Goal: Task Accomplishment & Management: Use online tool/utility

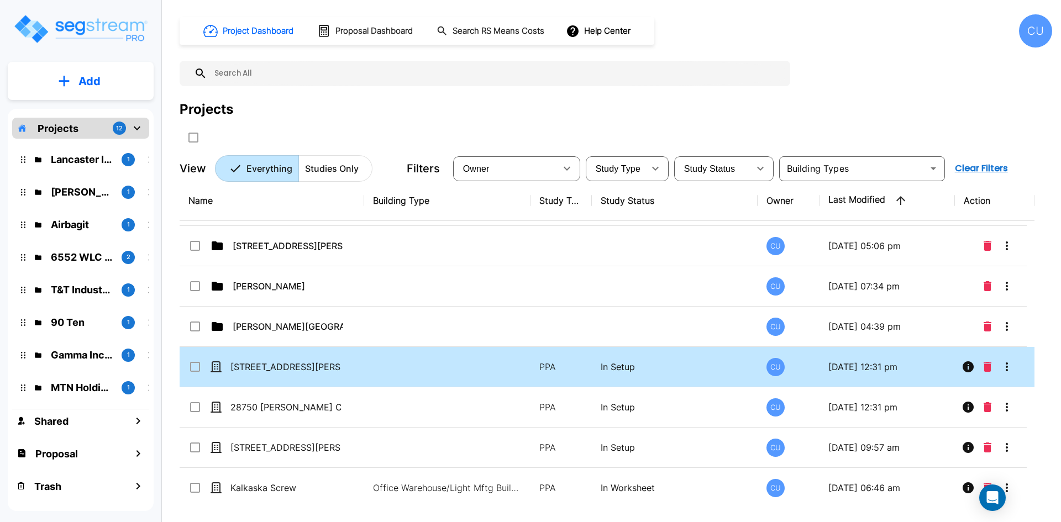
scroll to position [387, 0]
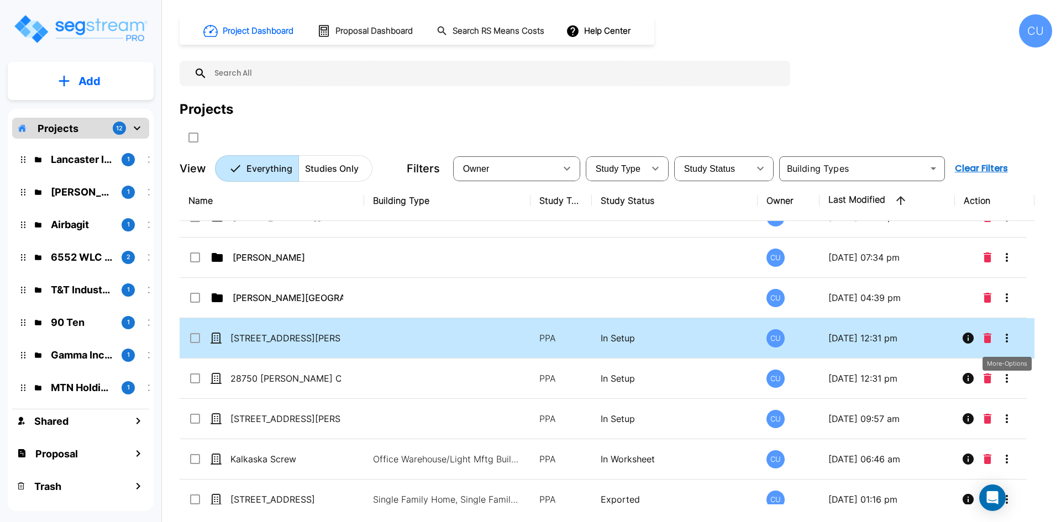
click at [1008, 338] on icon "More-Options" at bounding box center [1006, 337] width 13 height 13
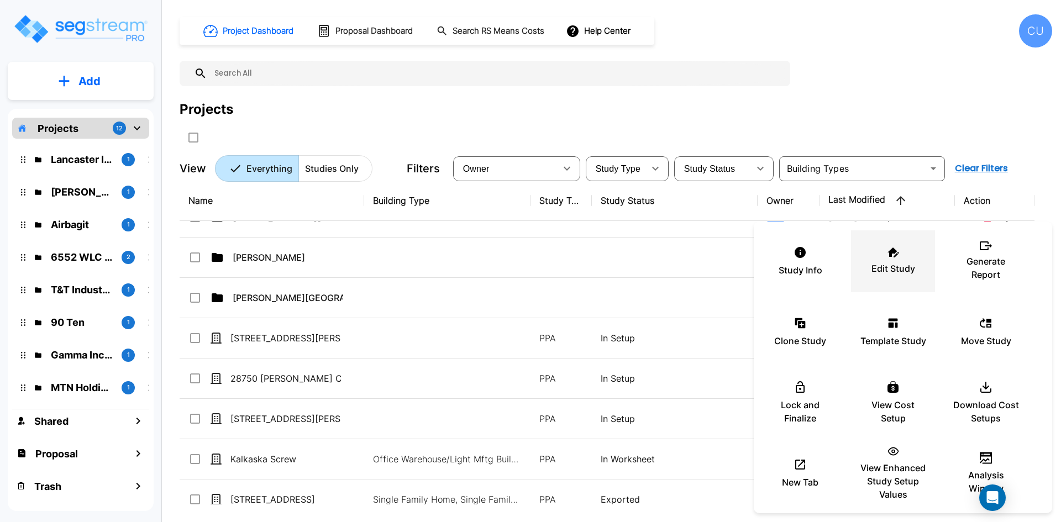
click at [892, 256] on icon at bounding box center [893, 253] width 12 height 10
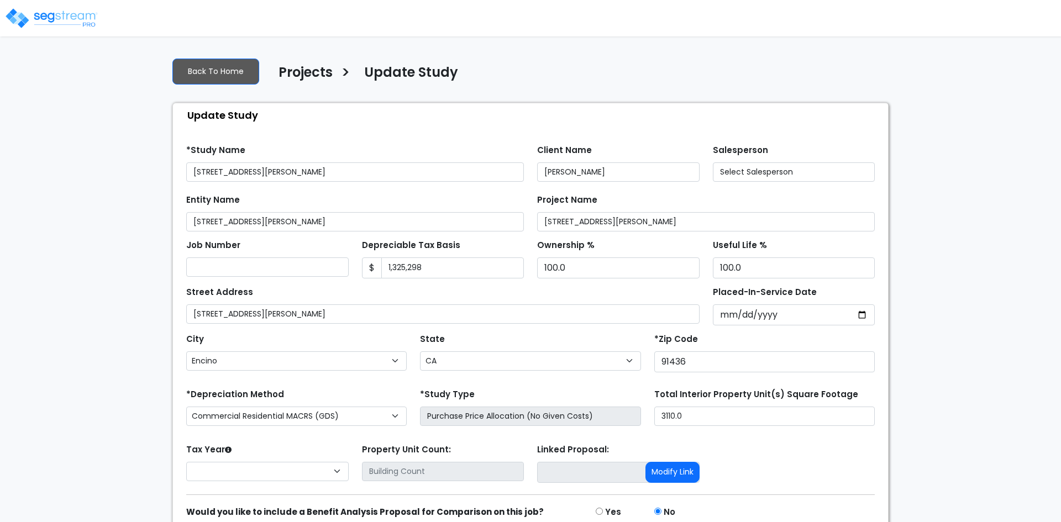
select select "CA"
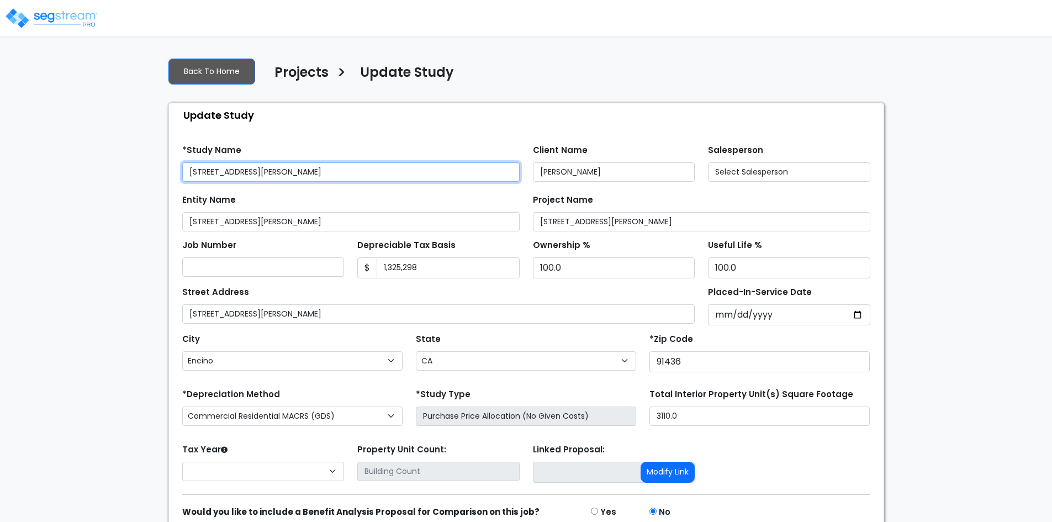
select select "2024"
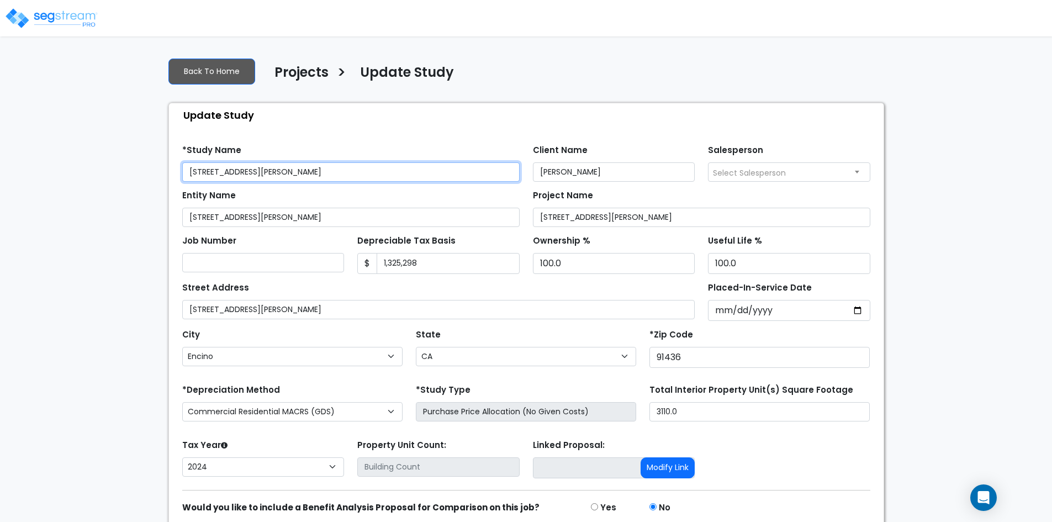
scroll to position [46, 0]
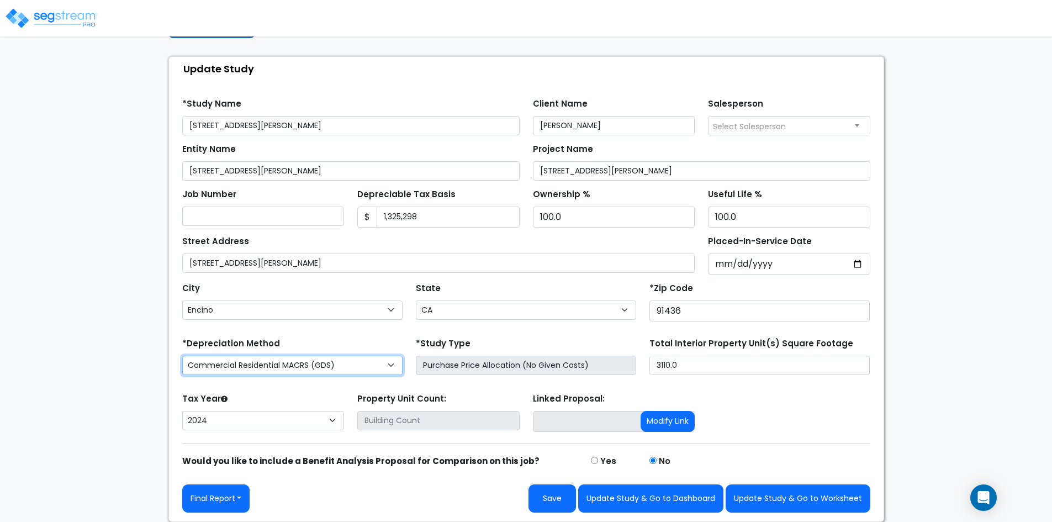
click at [394, 362] on select "Commercial MACRS (GDS) Commercial Residential MACRS (GDS) Commercial MACRS (GDS…" at bounding box center [292, 365] width 220 height 19
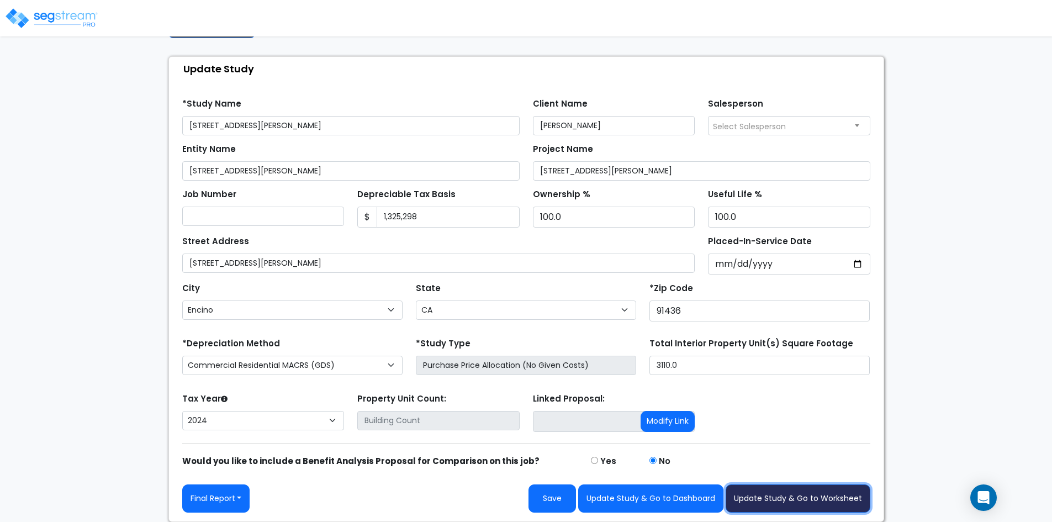
click at [786, 499] on button "Update Study & Go to Worksheet" at bounding box center [798, 499] width 145 height 28
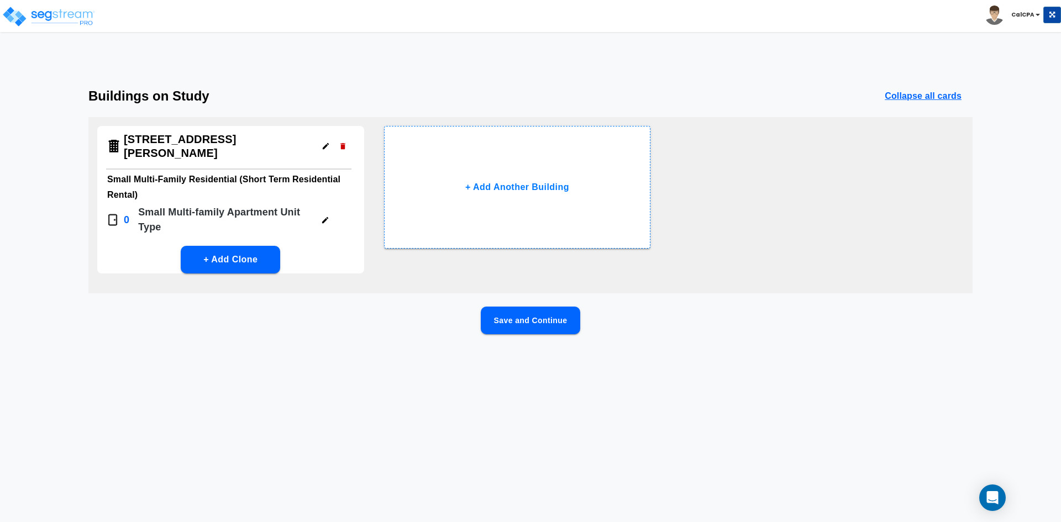
click at [324, 217] on icon "button" at bounding box center [325, 220] width 6 height 6
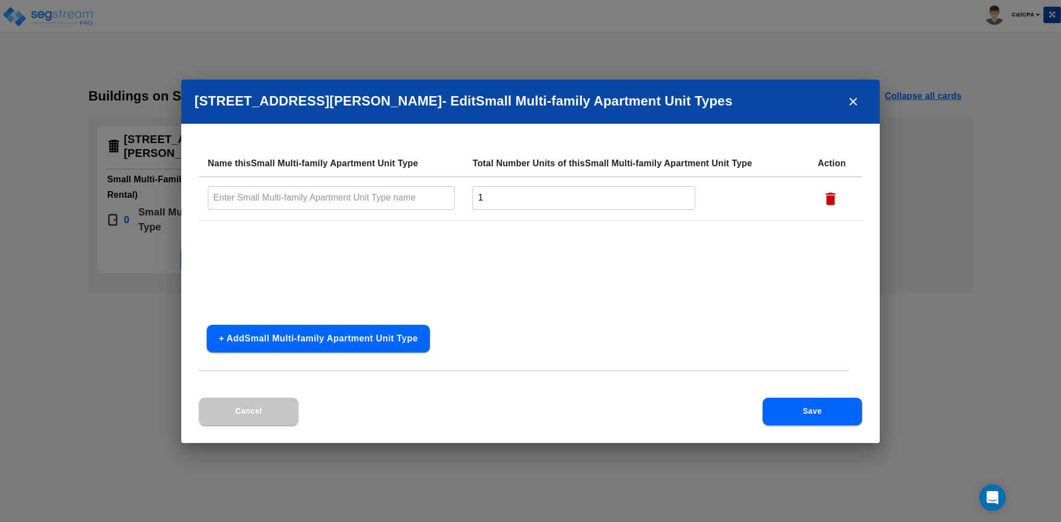
click at [375, 198] on input "text" at bounding box center [331, 198] width 247 height 24
click at [855, 97] on icon "close" at bounding box center [852, 101] width 13 height 13
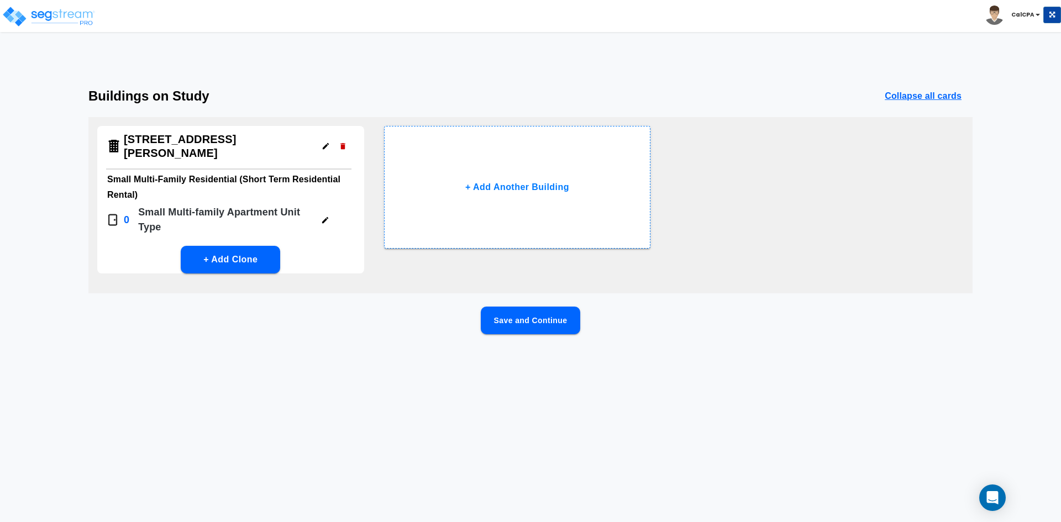
click at [324, 142] on icon "button" at bounding box center [326, 146] width 8 height 8
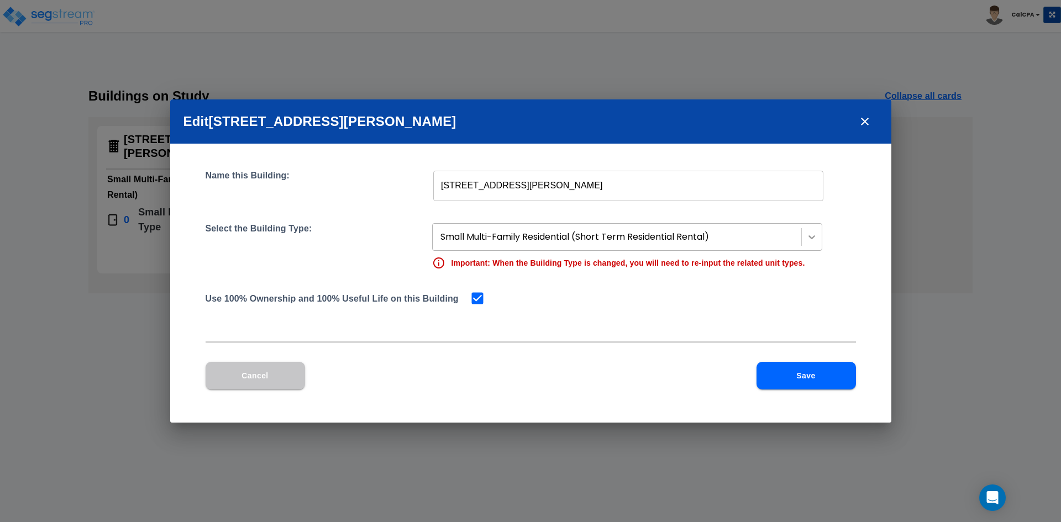
click at [815, 234] on icon at bounding box center [811, 236] width 11 height 11
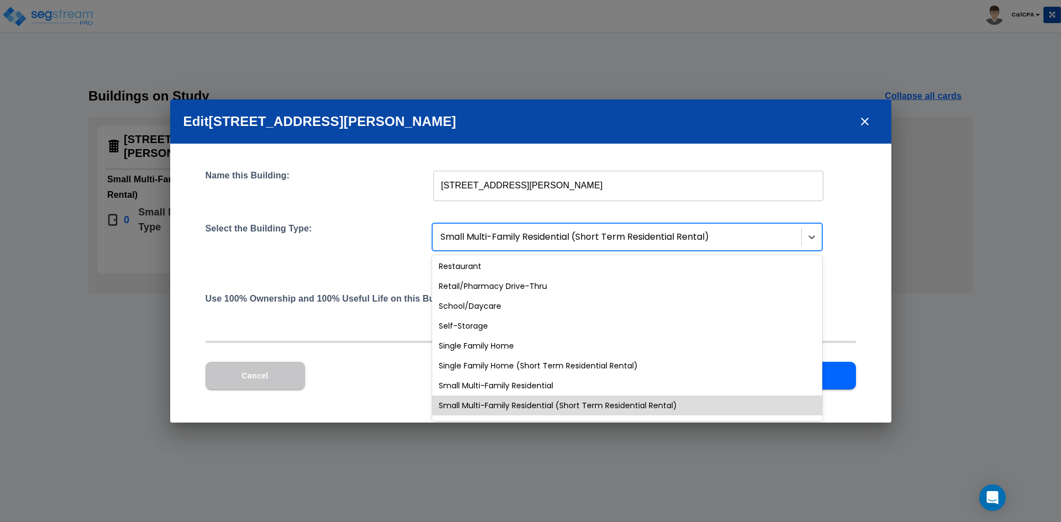
scroll to position [884, 0]
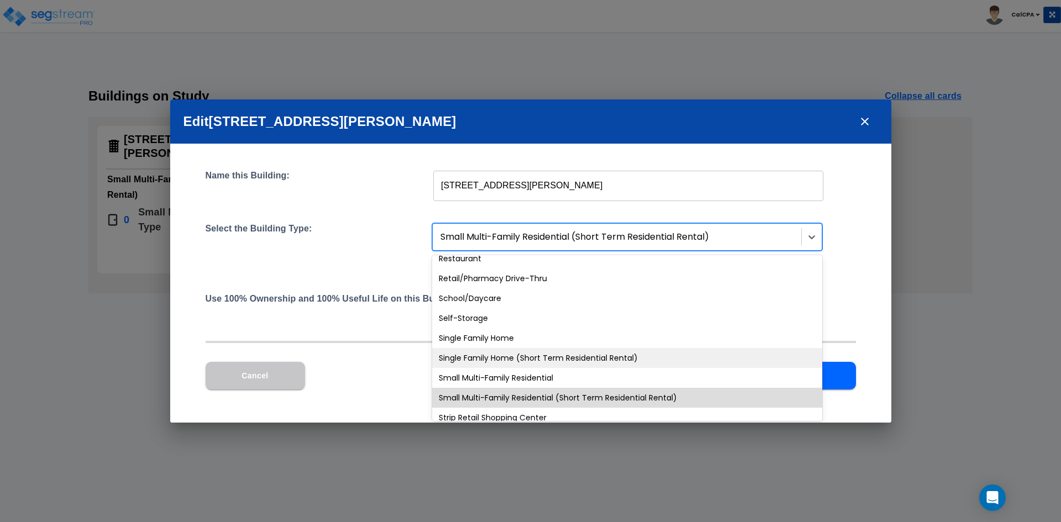
click at [478, 356] on div "Single Family Home (Short Term Residential Rental)" at bounding box center [627, 358] width 390 height 20
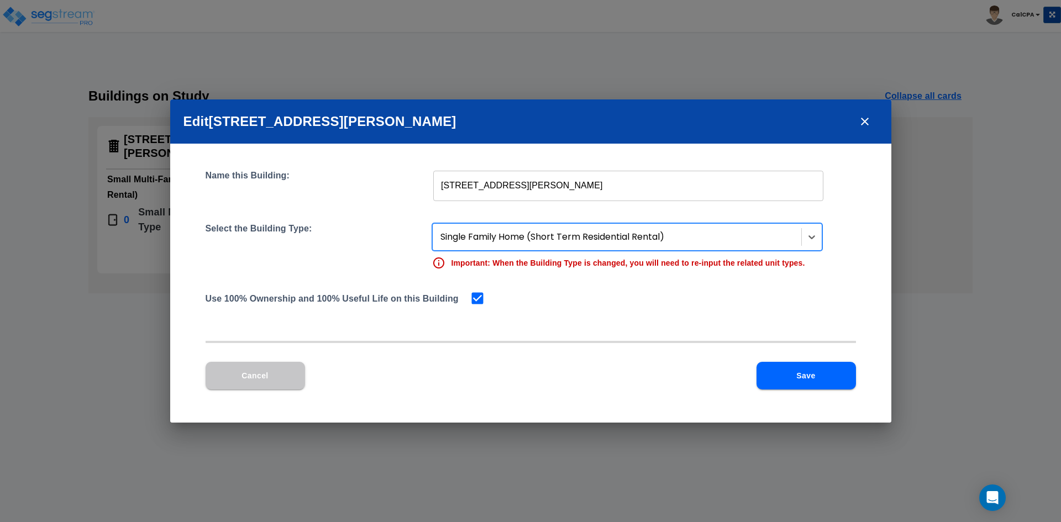
click at [802, 381] on button "Save" at bounding box center [805, 376] width 99 height 28
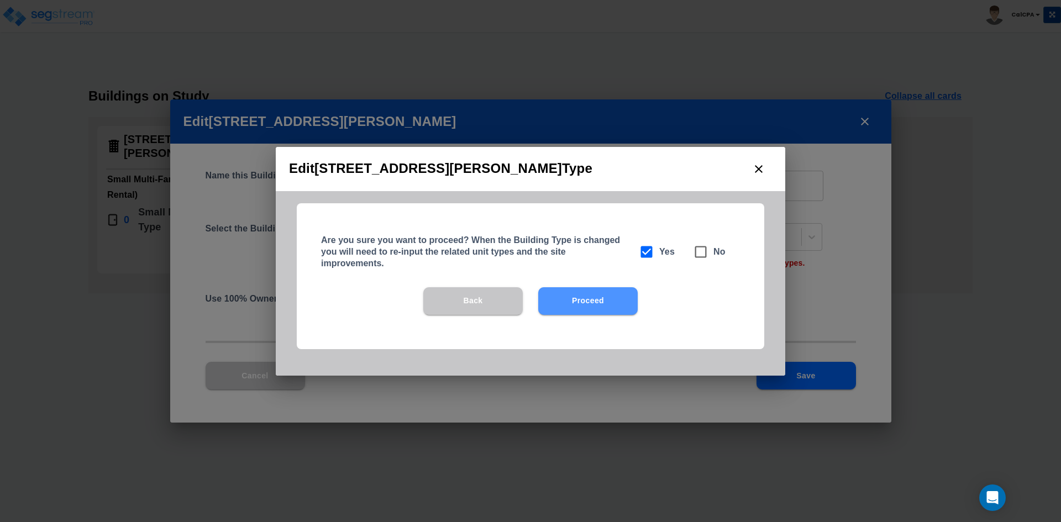
click at [607, 308] on button "Proceed" at bounding box center [587, 301] width 99 height 28
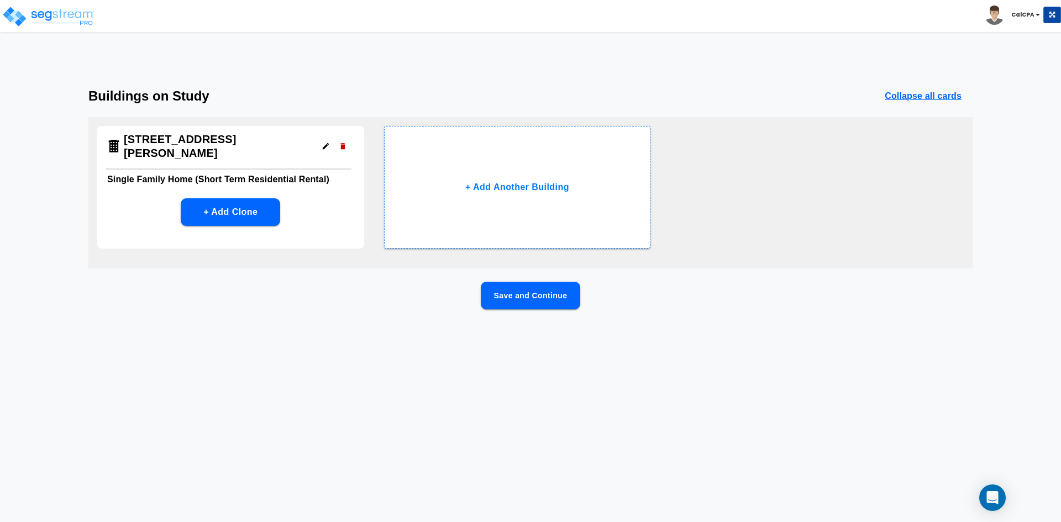
click at [531, 296] on button "Save and Continue" at bounding box center [530, 296] width 99 height 28
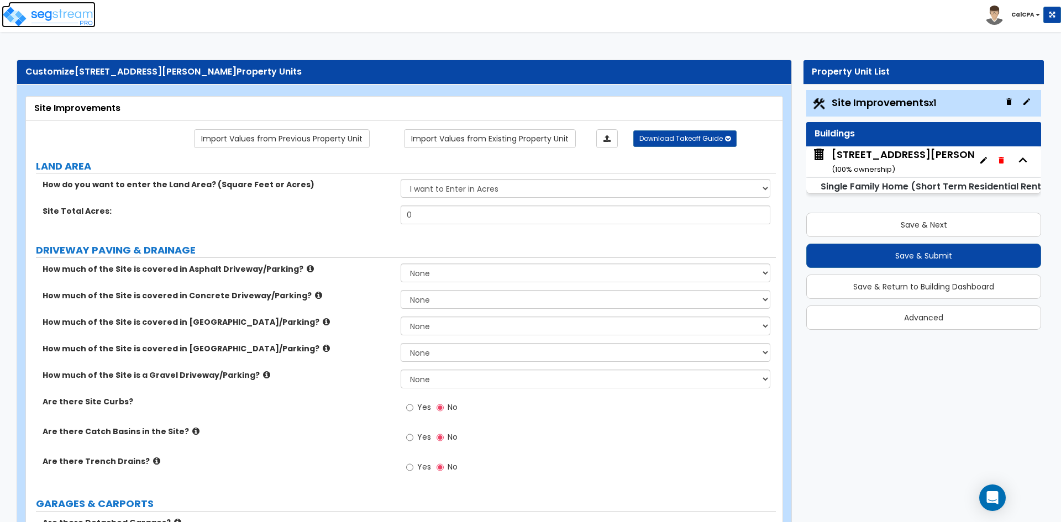
click at [36, 14] on img at bounding box center [49, 17] width 94 height 22
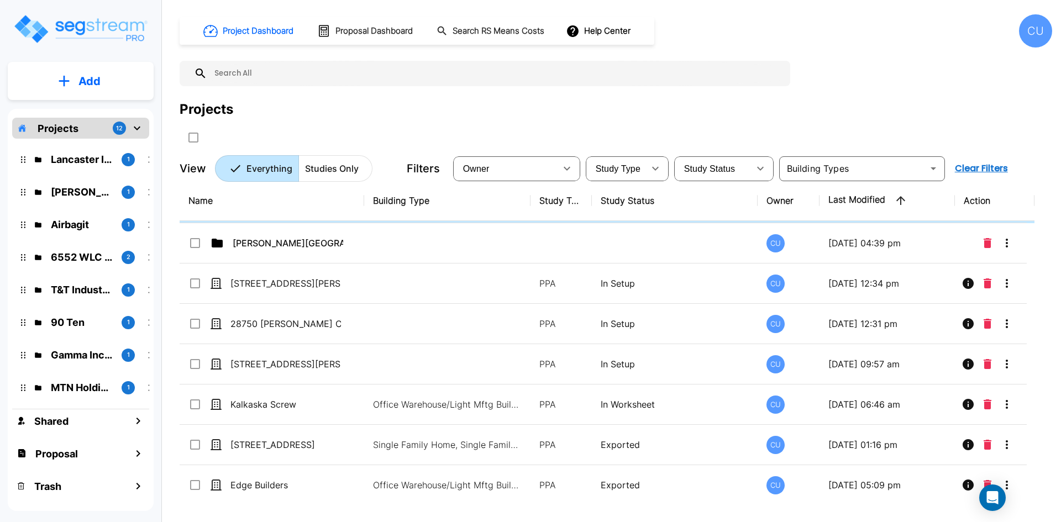
scroll to position [497, 0]
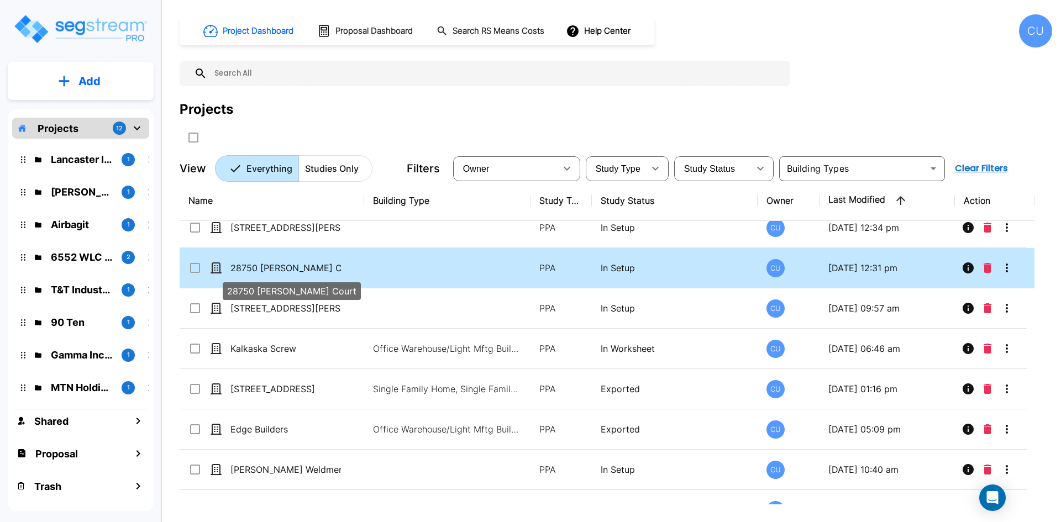
click at [271, 269] on p "28750 [PERSON_NAME] Court" at bounding box center [285, 267] width 110 height 13
checkbox input "false"
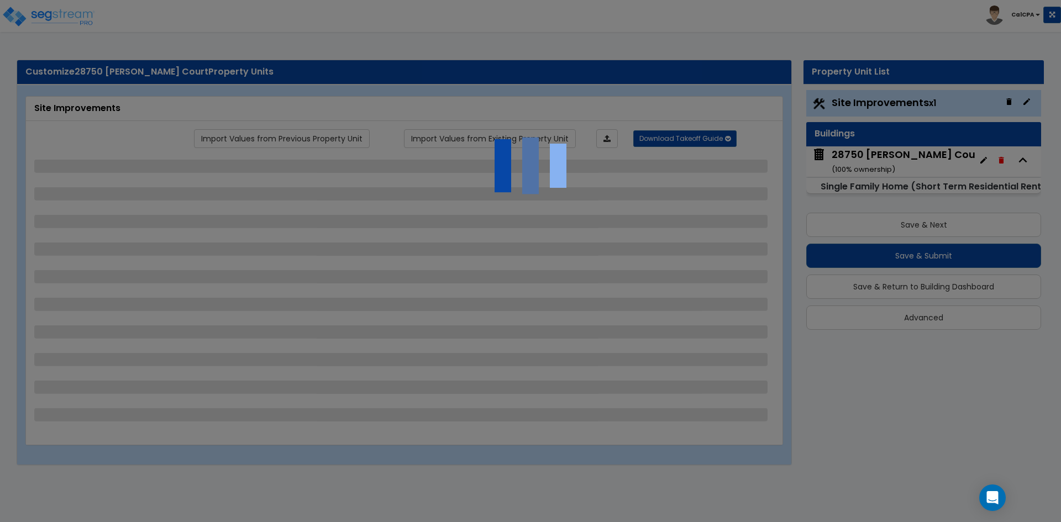
select select "2"
select select "4"
select select "2"
select select "1"
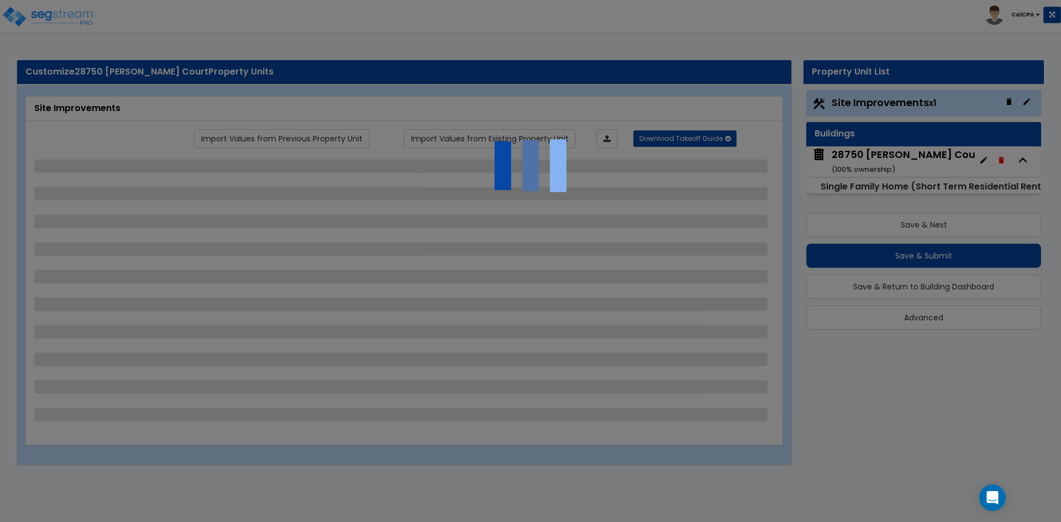
select select "4"
select select "2"
select select "1"
select select "2"
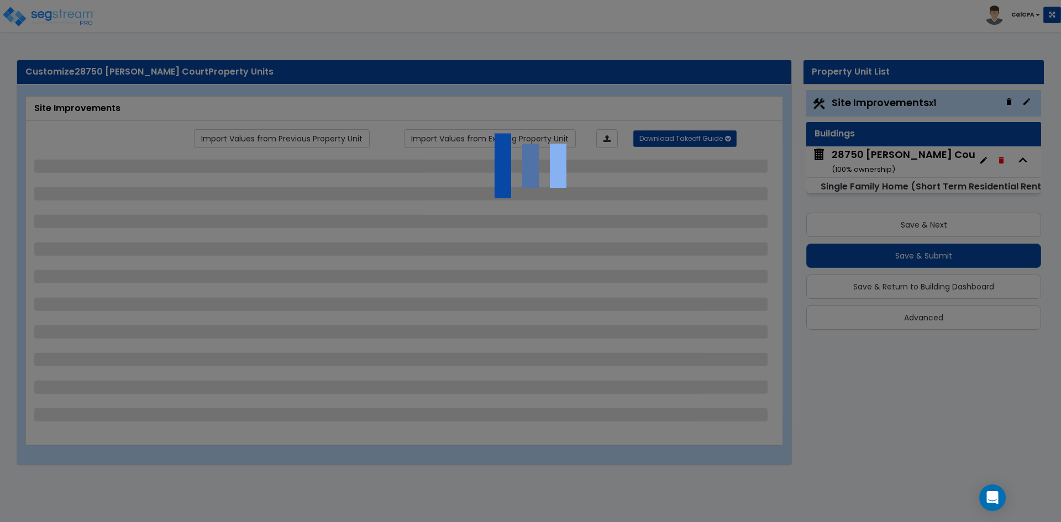
select select "3"
select select "2"
select select "1"
select select "3"
select select "4"
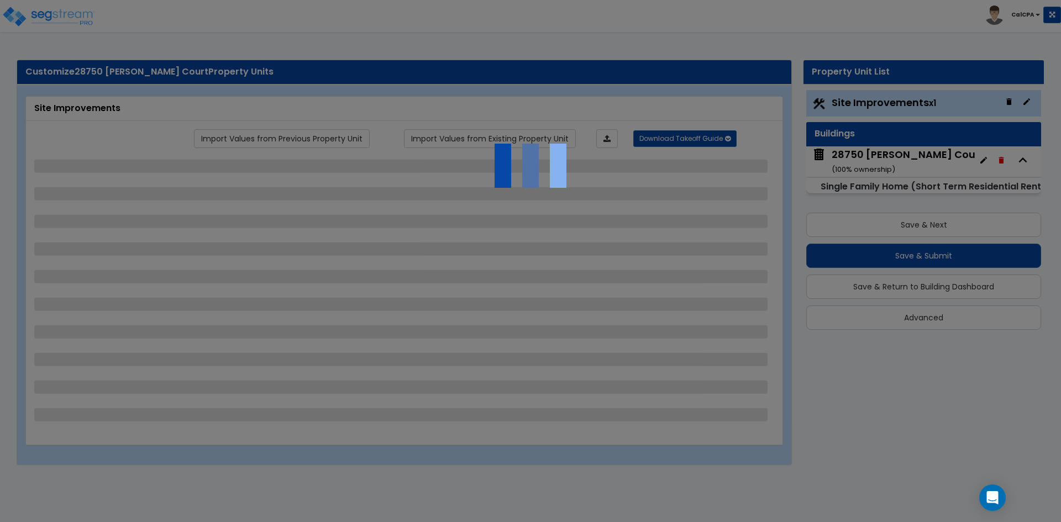
select select "2"
select select "1"
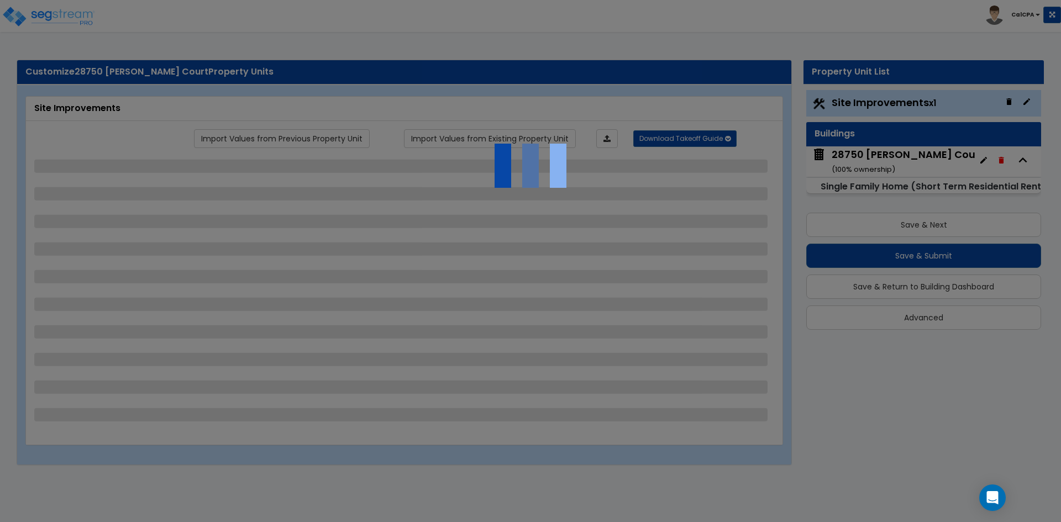
select select "3"
select select "4"
select select "2"
select select "3"
select select "2"
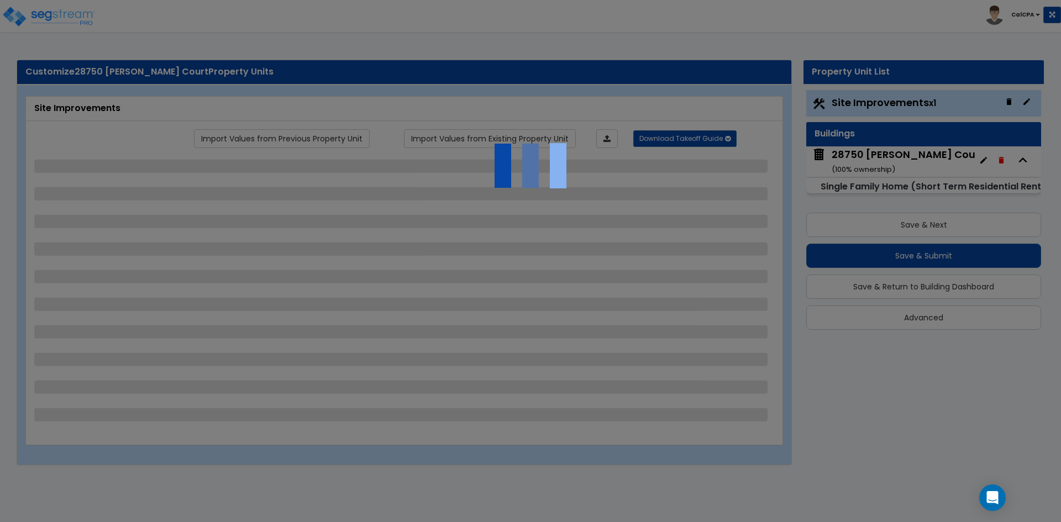
select select "1"
select select "2"
select select "6"
select select "9"
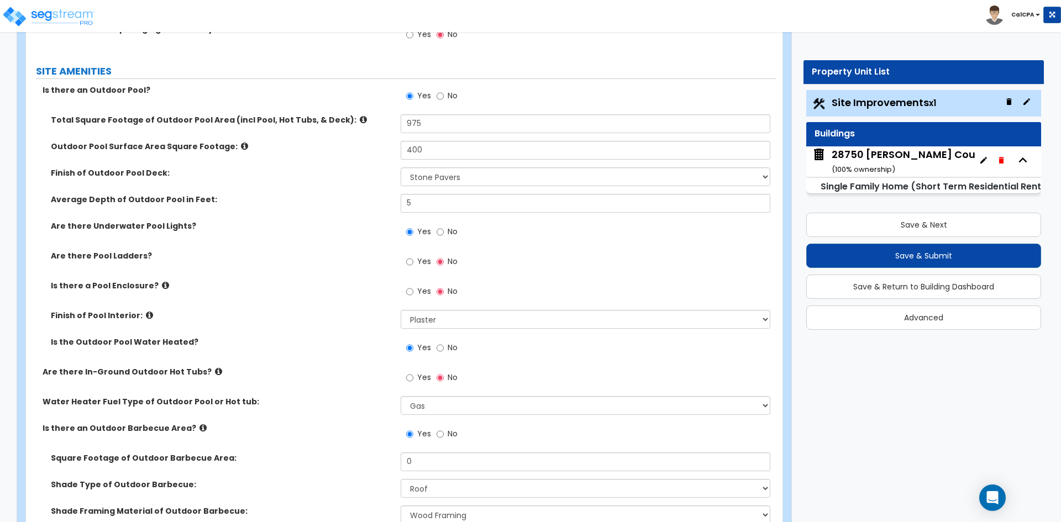
scroll to position [1713, 0]
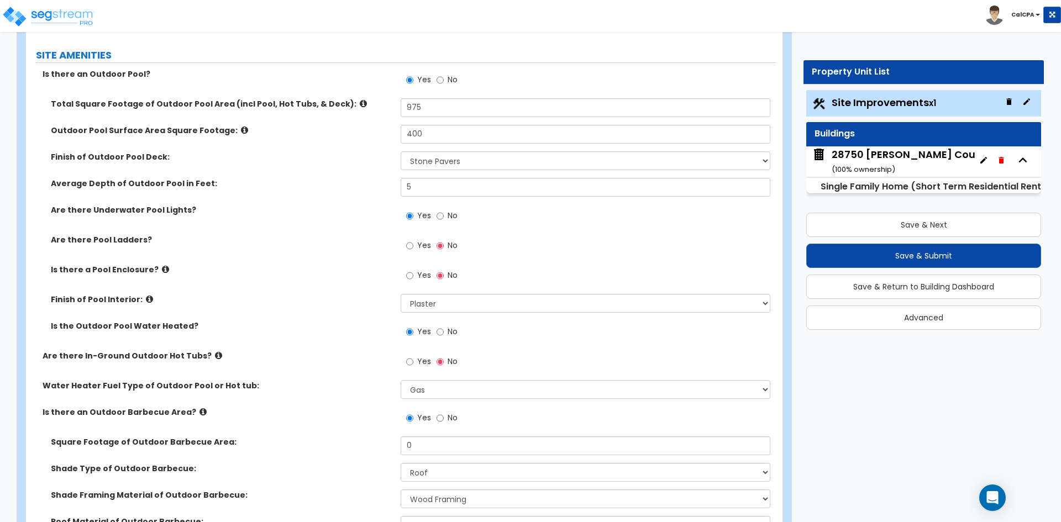
click at [241, 130] on icon at bounding box center [244, 130] width 7 height 8
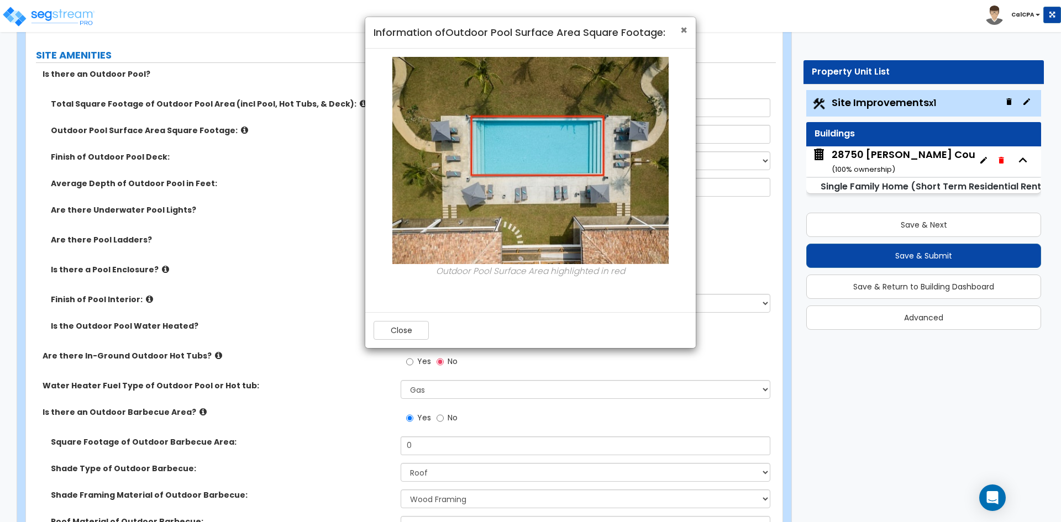
click at [682, 29] on span "×" at bounding box center [683, 30] width 7 height 16
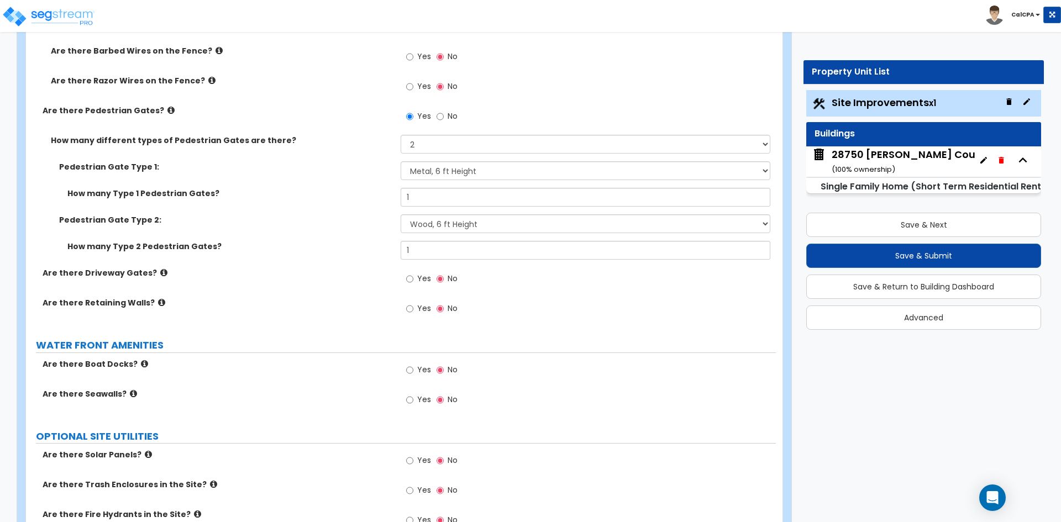
scroll to position [3727, 0]
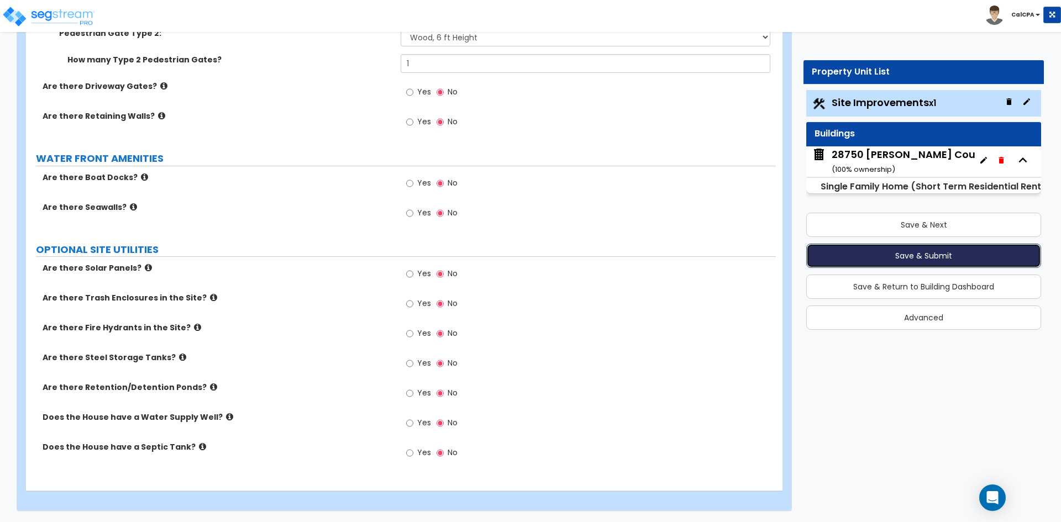
click at [917, 259] on button "Save & Submit" at bounding box center [923, 256] width 235 height 24
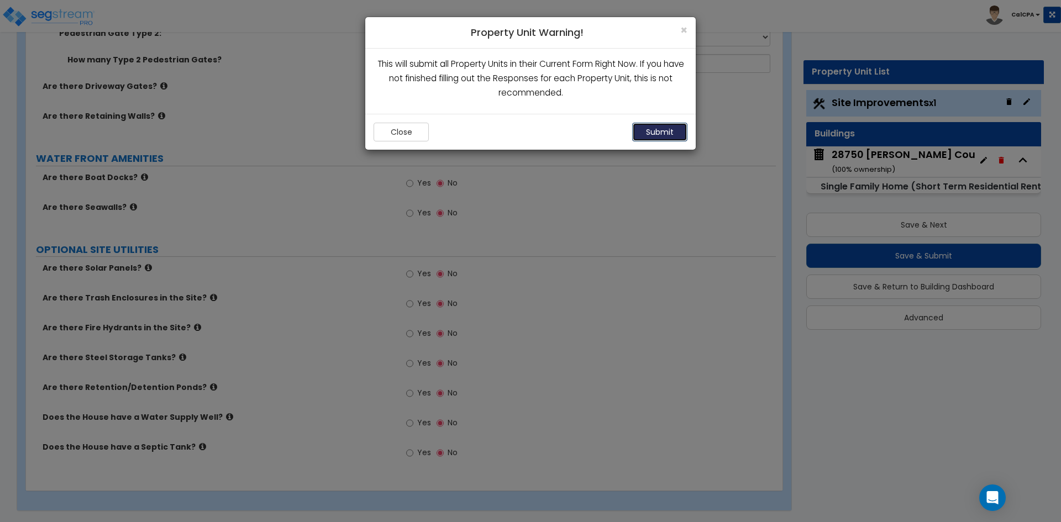
click at [660, 134] on button "Submit" at bounding box center [659, 132] width 55 height 19
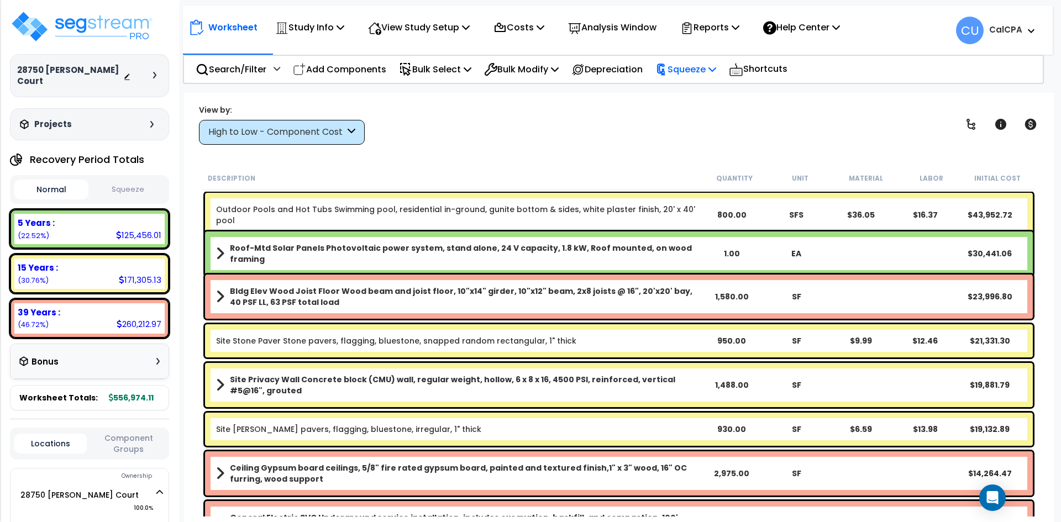
click at [716, 76] on p "Squeeze" at bounding box center [685, 69] width 61 height 15
click at [696, 94] on link "Squeeze" at bounding box center [704, 94] width 109 height 22
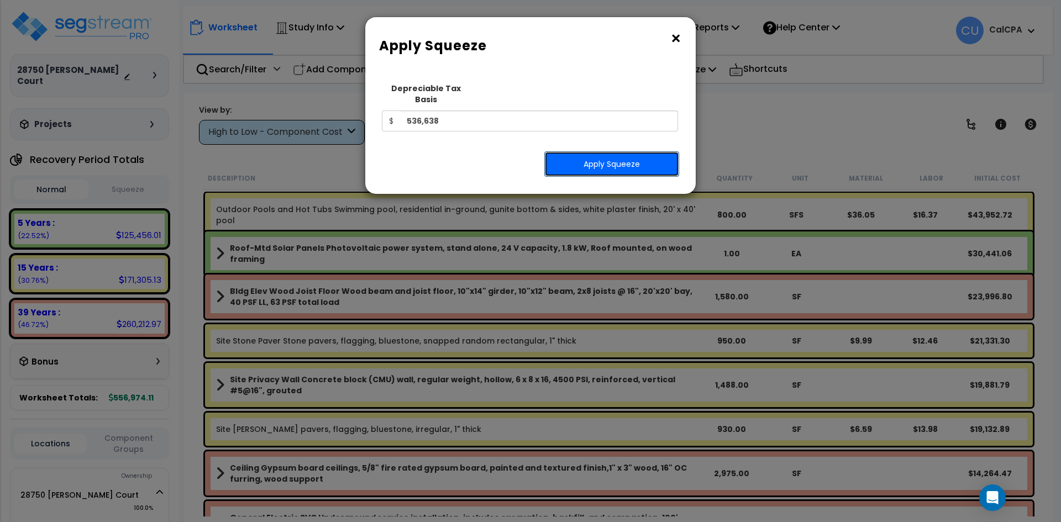
click at [617, 152] on button "Apply Squeeze" at bounding box center [611, 163] width 135 height 25
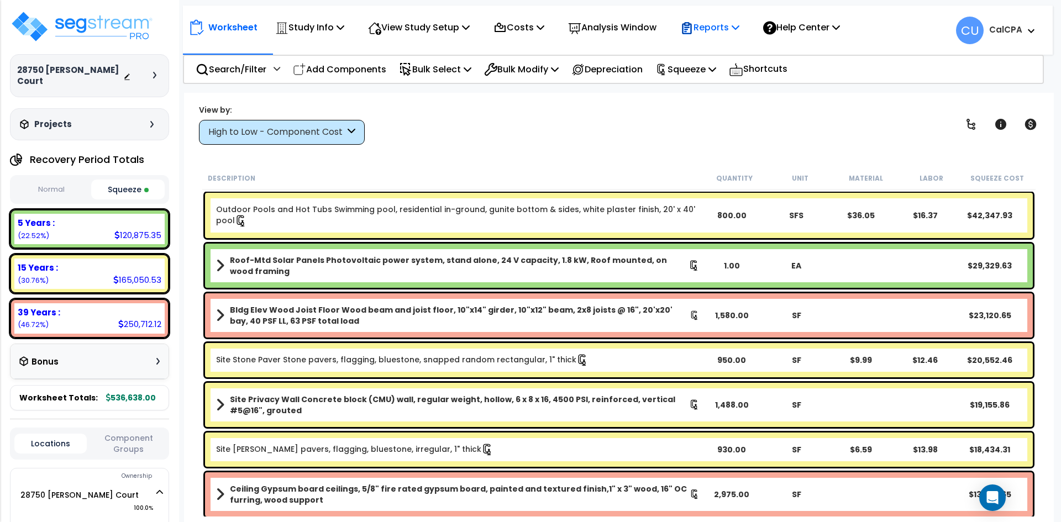
click at [739, 28] on p "Reports" at bounding box center [709, 27] width 59 height 15
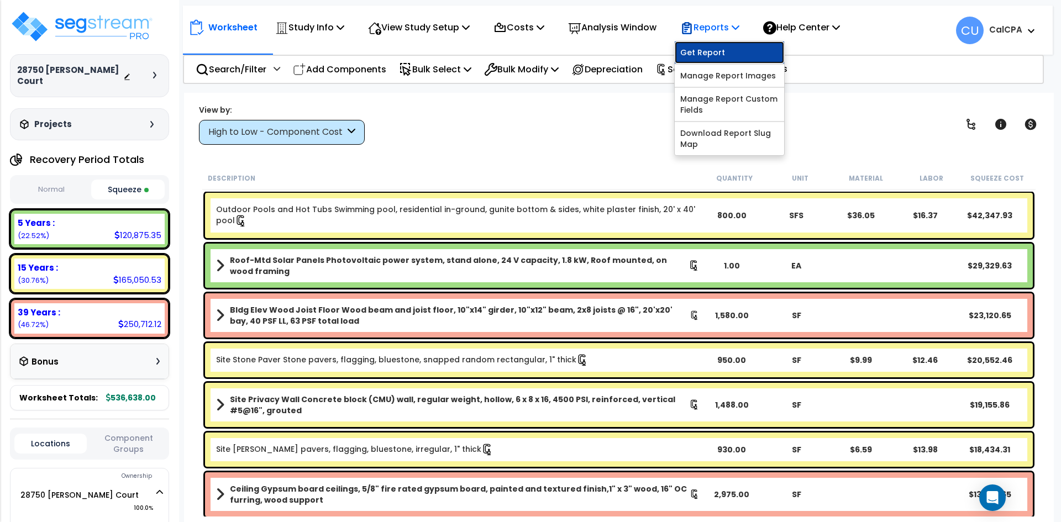
click at [711, 54] on link "Get Report" at bounding box center [729, 52] width 109 height 22
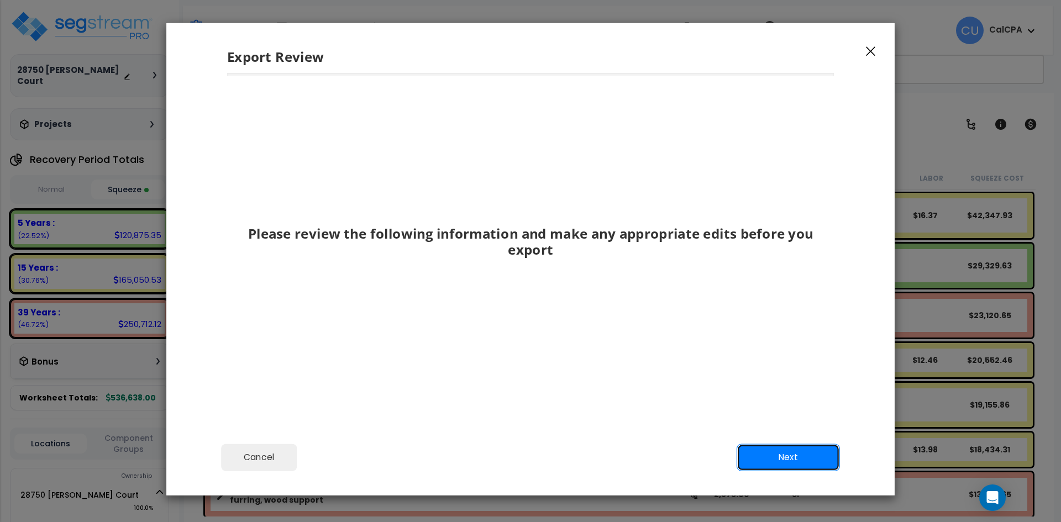
click at [787, 457] on button "Next" at bounding box center [787, 458] width 103 height 28
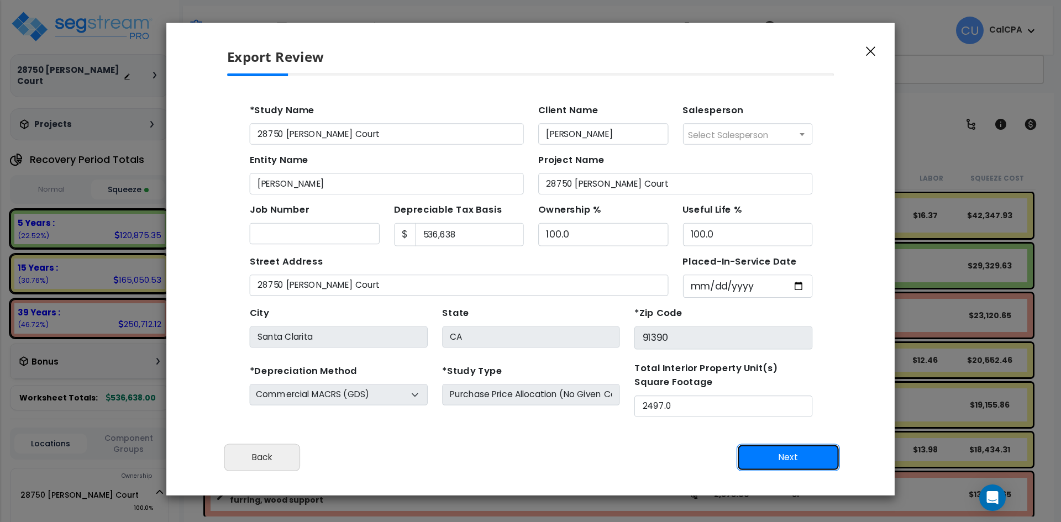
click at [793, 458] on button "Next" at bounding box center [787, 458] width 103 height 28
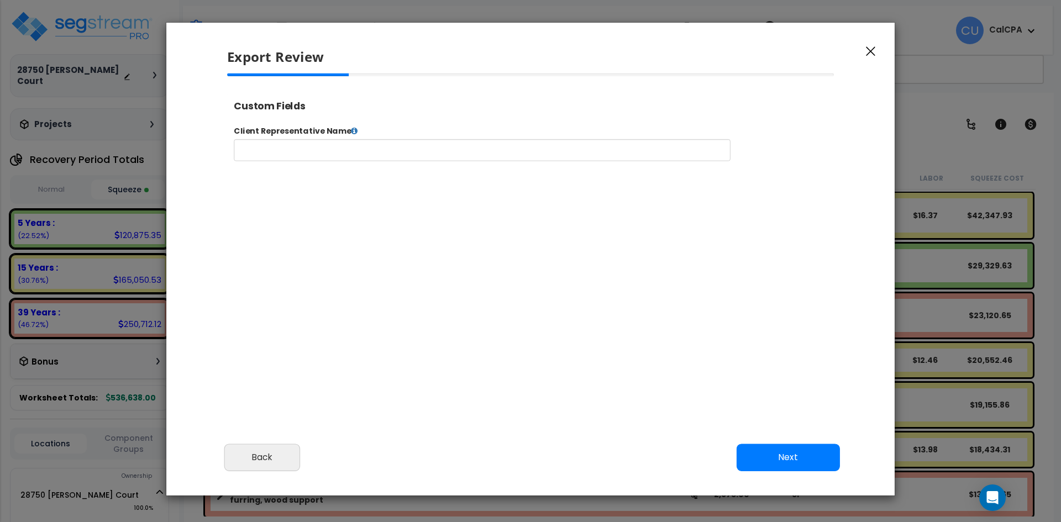
select select "2024"
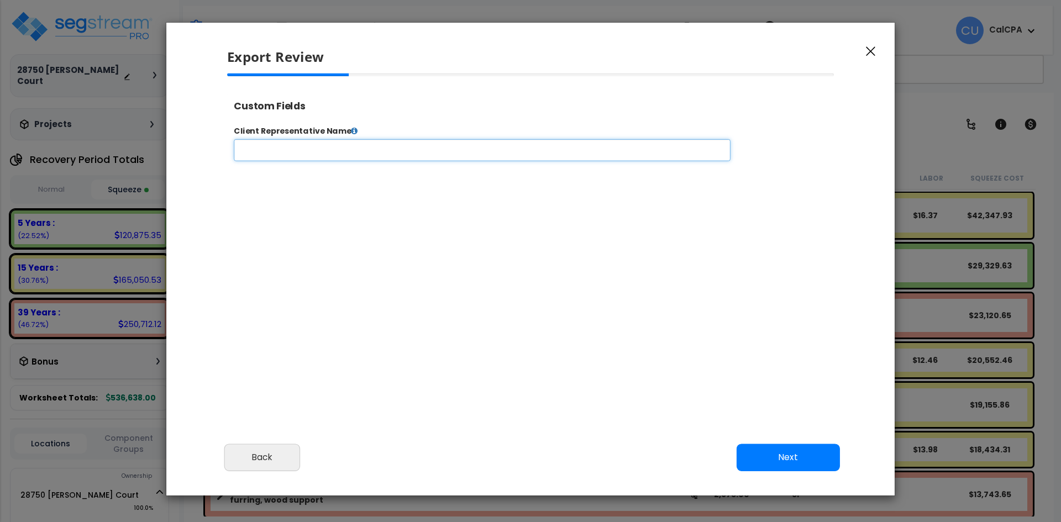
click at [325, 159] on input "text" at bounding box center [517, 157] width 564 height 25
type input "Robert Bianchi"
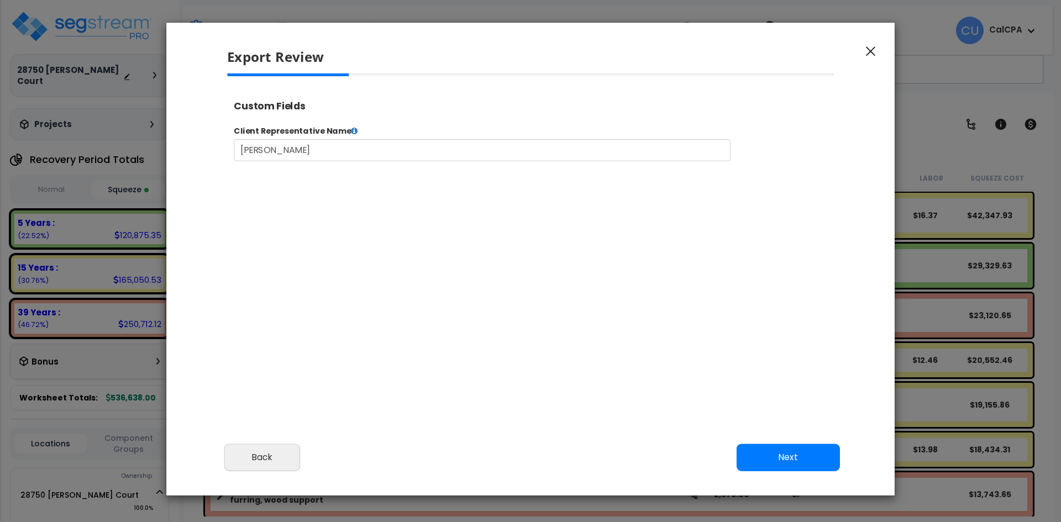
click at [796, 452] on button "Next" at bounding box center [787, 458] width 103 height 28
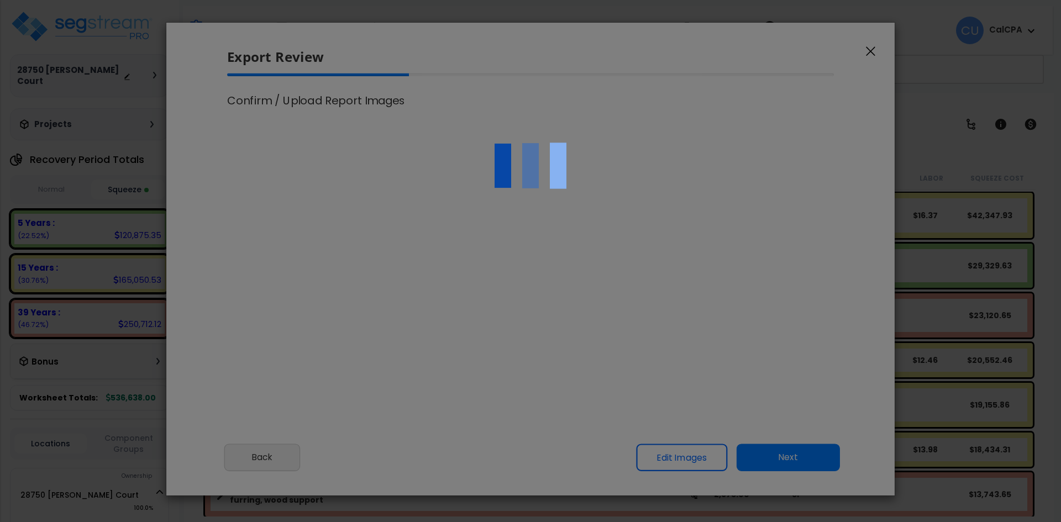
scroll to position [0, 0]
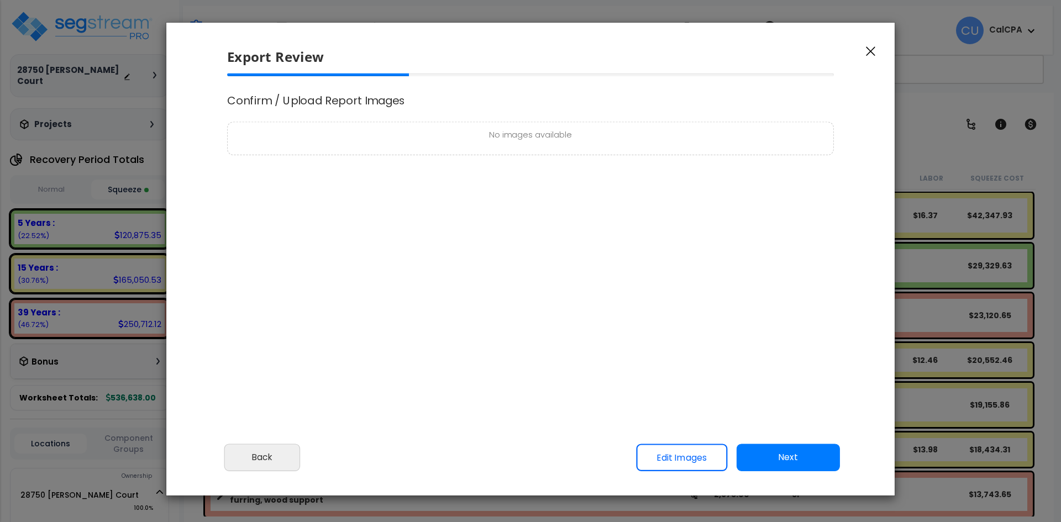
click at [790, 452] on button "Next" at bounding box center [787, 458] width 103 height 28
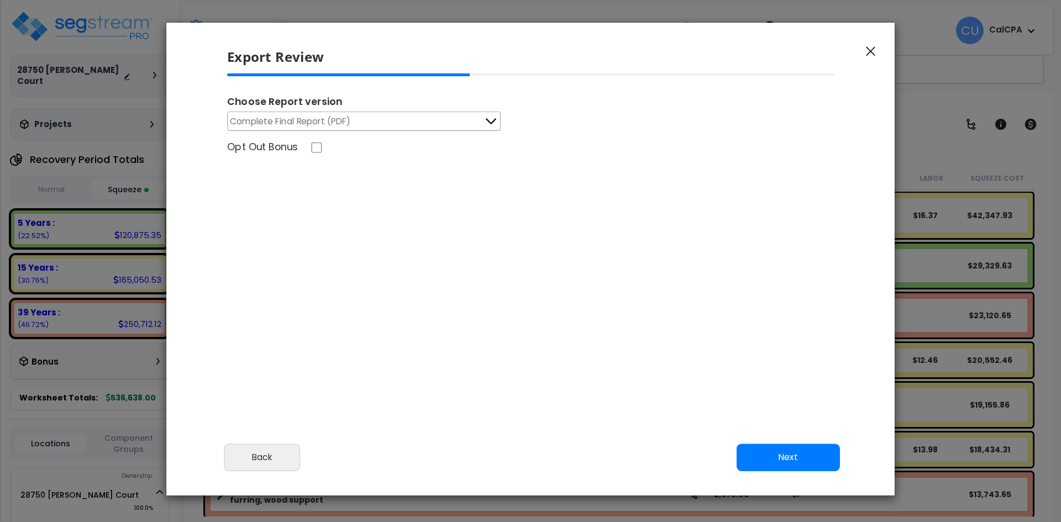
click at [792, 459] on button "Next" at bounding box center [787, 458] width 103 height 28
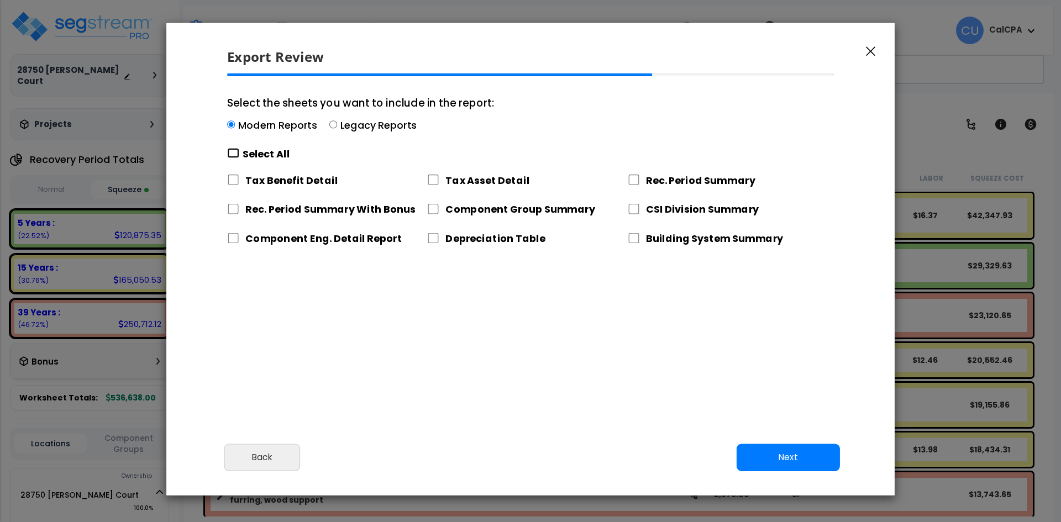
click at [235, 152] on input "Select the sheets you want to include in the report: Modern Reports Legacy Repo…" at bounding box center [233, 153] width 12 height 10
checkbox input "true"
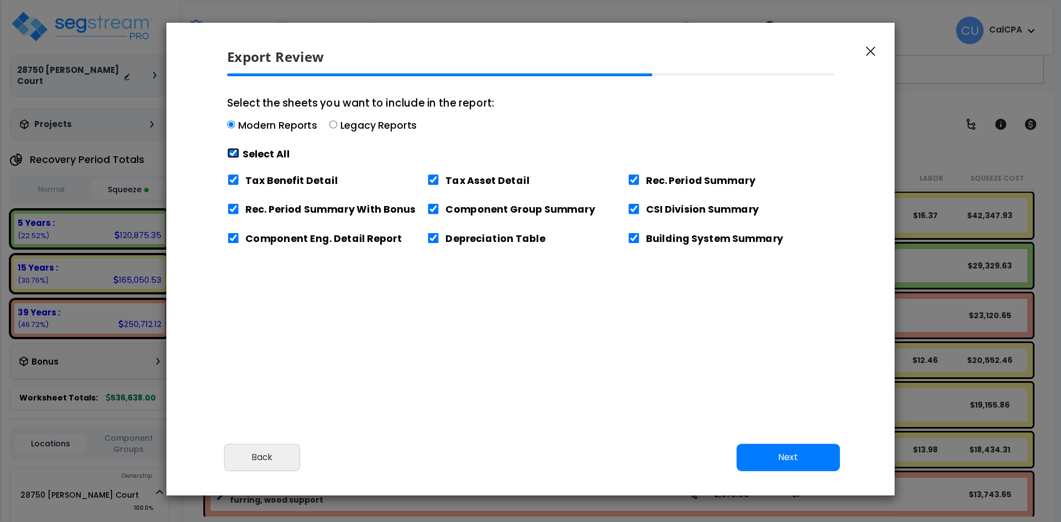
checkbox input "true"
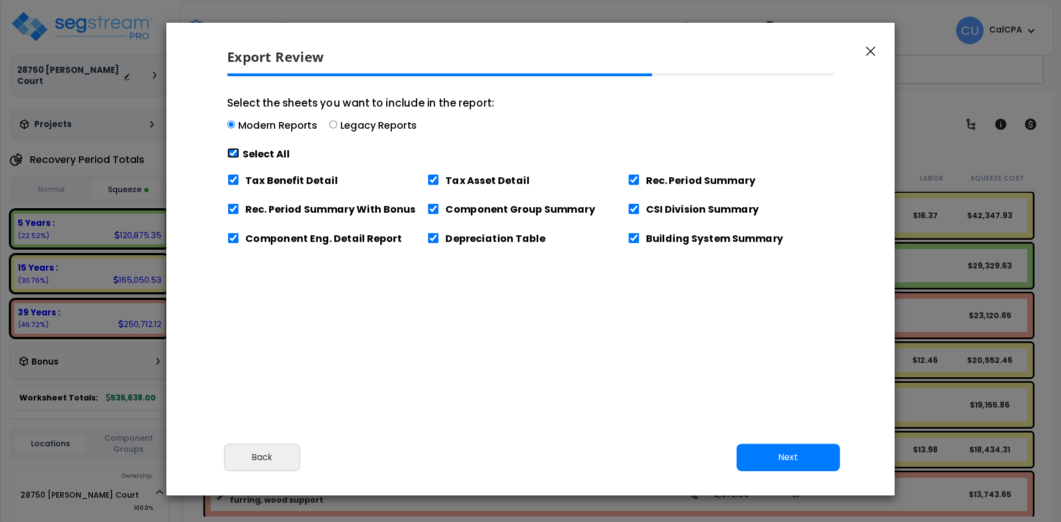
checkbox input "true"
click at [788, 456] on button "Next" at bounding box center [787, 458] width 103 height 28
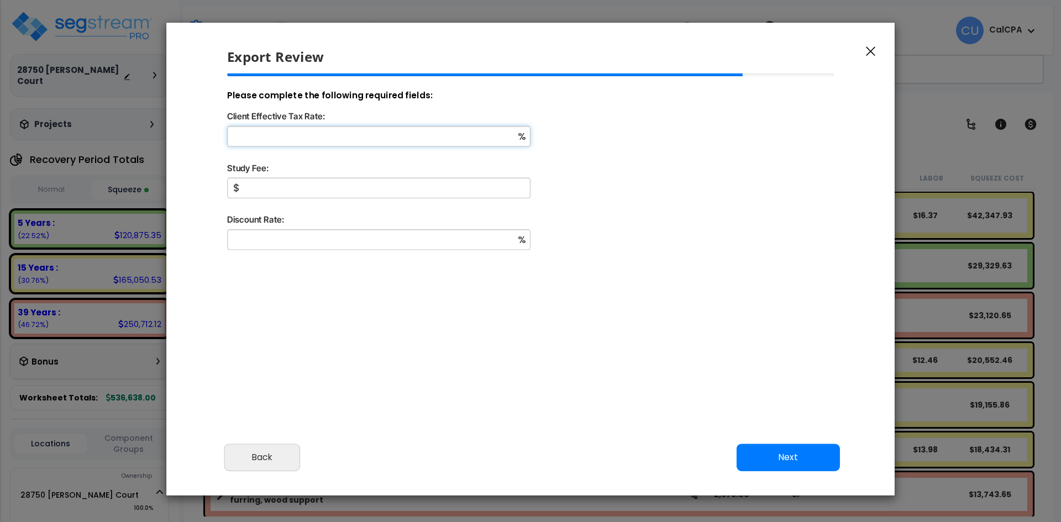
click at [446, 139] on input "Client Effective Tax Rate:" at bounding box center [378, 136] width 303 height 20
type input "32"
click at [400, 181] on input "Study Fee:" at bounding box center [378, 188] width 303 height 20
drag, startPoint x: 282, startPoint y: 183, endPoint x: 206, endPoint y: 194, distance: 77.0
click at [206, 194] on div "Please review the following information and make any appropriate edits before y…" at bounding box center [530, 254] width 728 height 362
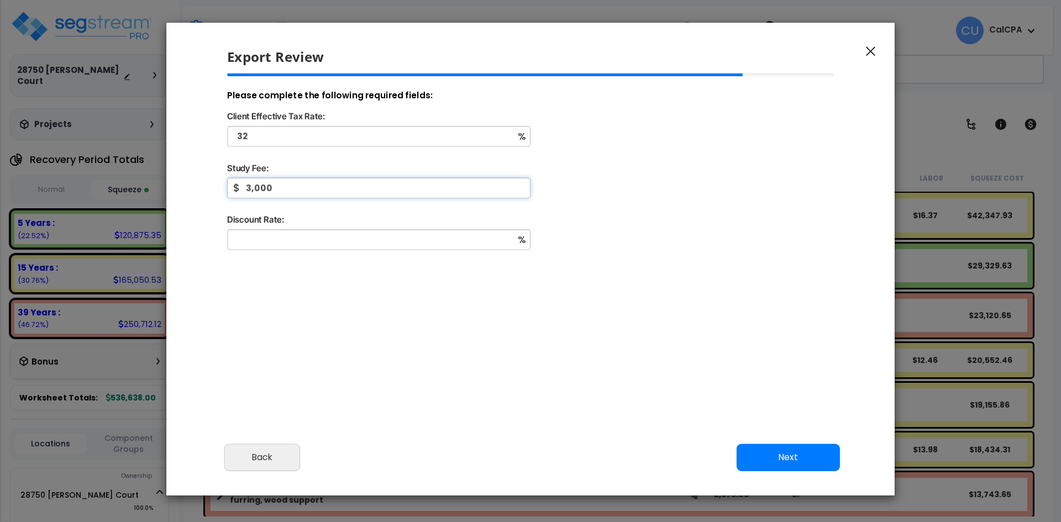
type input "3,000"
click at [265, 237] on input "Discount Rate:" at bounding box center [378, 239] width 303 height 20
type input "7"
click at [780, 457] on button "Next" at bounding box center [787, 458] width 103 height 28
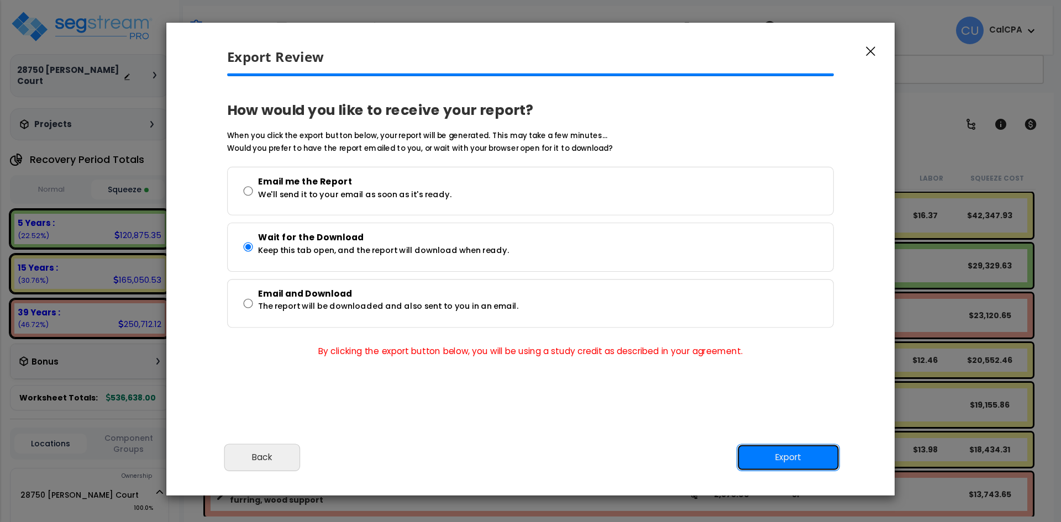
click at [790, 459] on button "Export" at bounding box center [787, 458] width 103 height 28
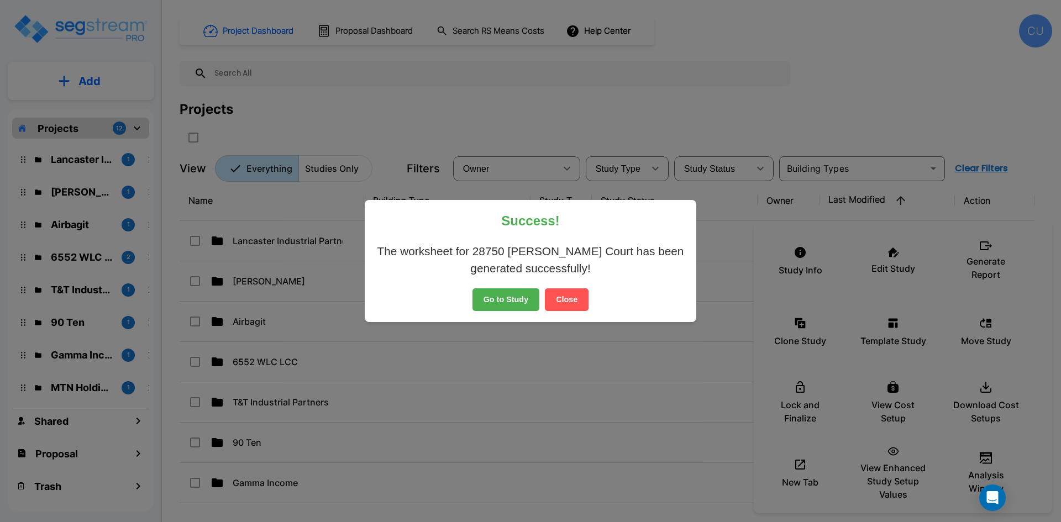
scroll to position [387, 0]
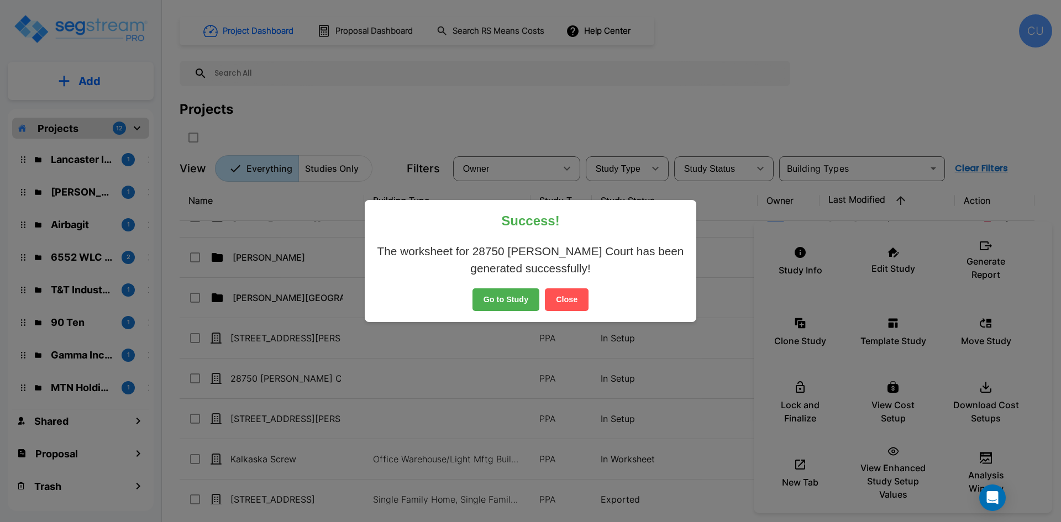
click at [497, 300] on button "Go to Study" at bounding box center [505, 299] width 67 height 23
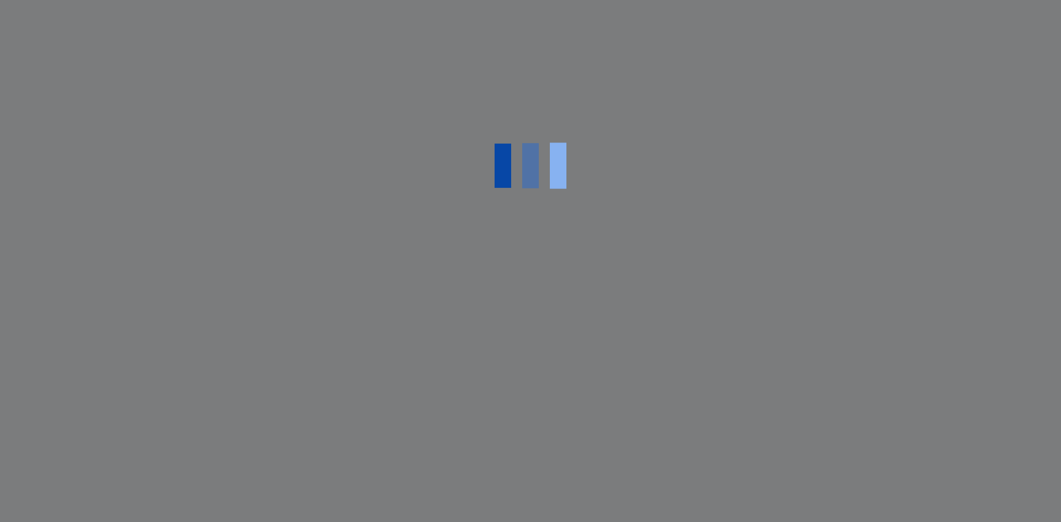
click at [502, 300] on div at bounding box center [530, 261] width 1061 height 522
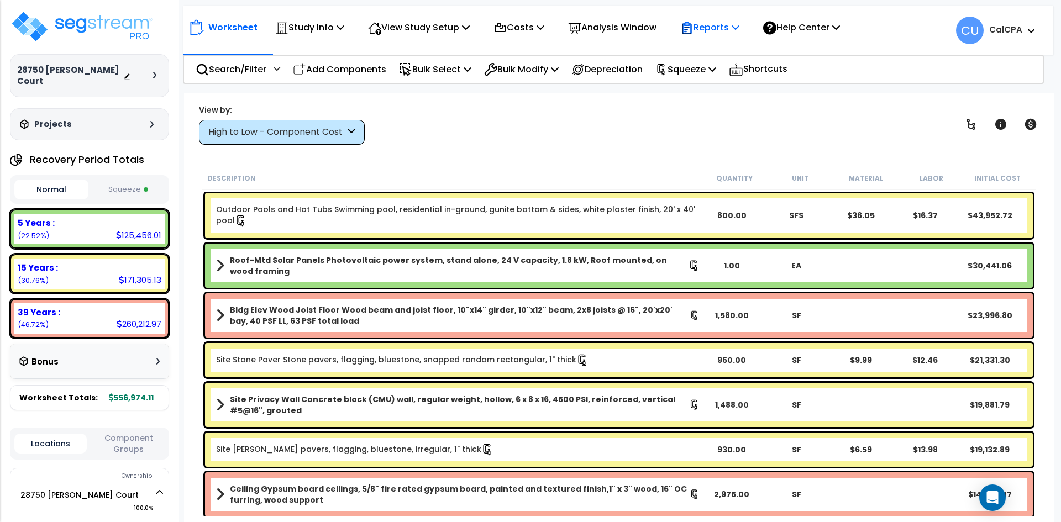
click at [739, 26] on icon at bounding box center [735, 27] width 8 height 9
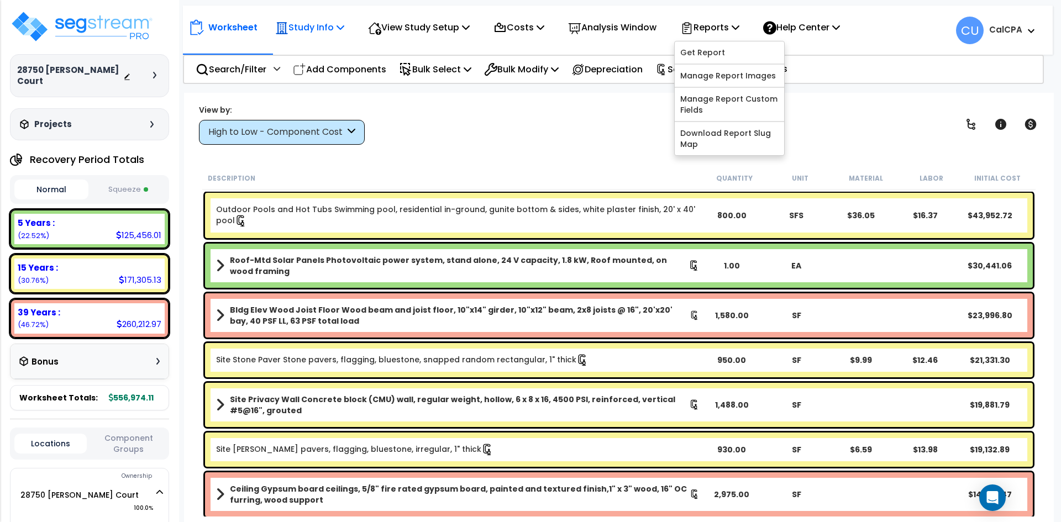
click at [340, 24] on icon at bounding box center [340, 27] width 8 height 9
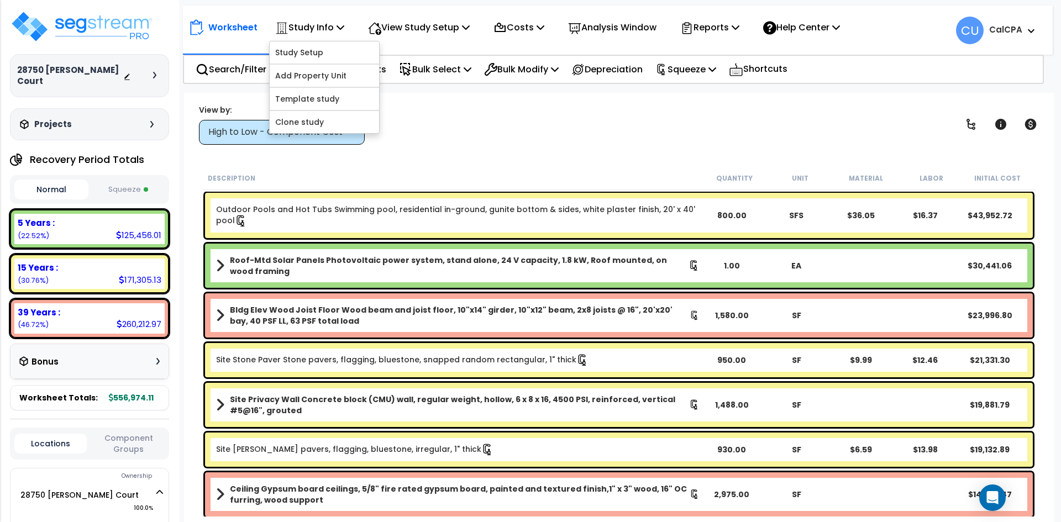
click at [498, 125] on div "View by: High to Low - Component Cost High to Low - Component Cost" at bounding box center [618, 124] width 847 height 41
click at [1024, 30] on span at bounding box center [1028, 30] width 12 height 13
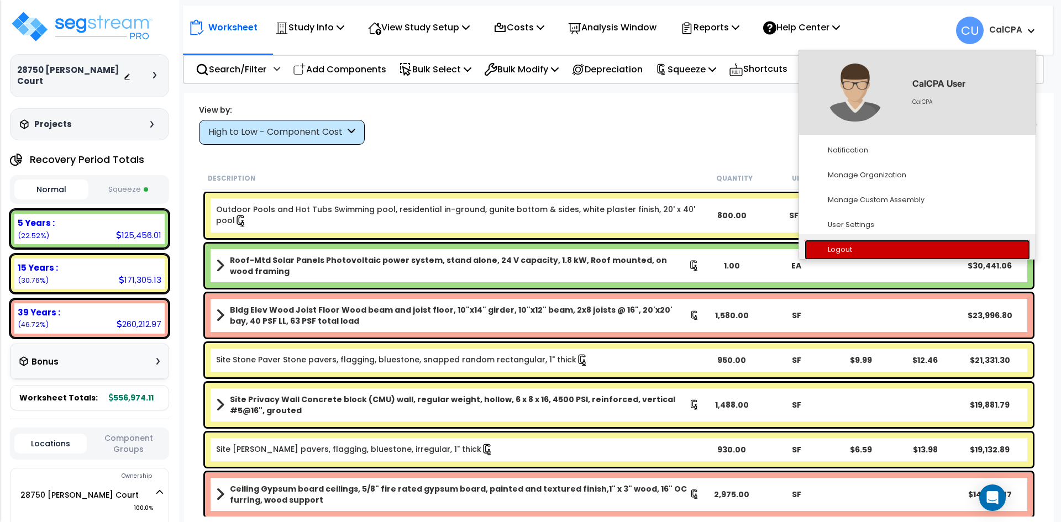
click at [831, 247] on link "Logout" at bounding box center [916, 250] width 225 height 20
